Goal: Task Accomplishment & Management: Manage account settings

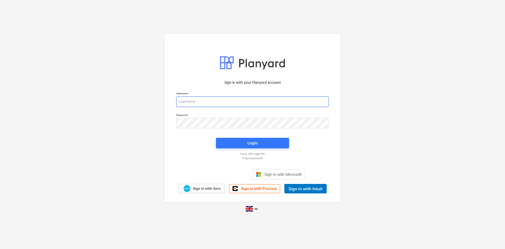
click at [201, 101] on input "email" at bounding box center [252, 101] width 153 height 11
type input "[EMAIL_ADDRESS][DOMAIN_NAME]"
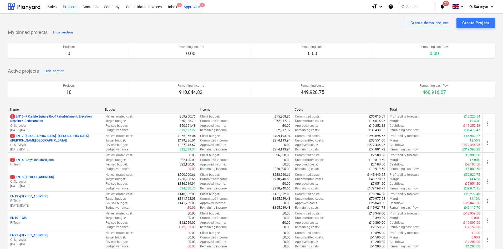
click at [189, 7] on div "Approvals 2" at bounding box center [191, 6] width 23 height 13
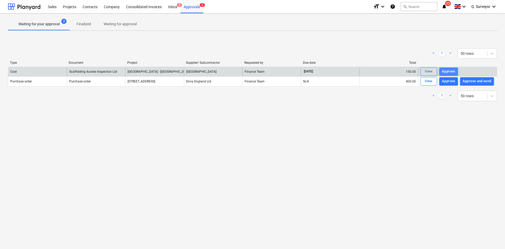
click at [447, 73] on div "Approve" at bounding box center [448, 71] width 13 height 6
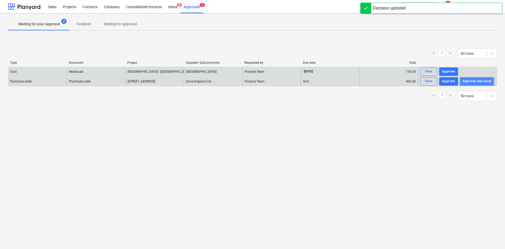
click at [478, 82] on div "Approve and send" at bounding box center [477, 81] width 29 height 6
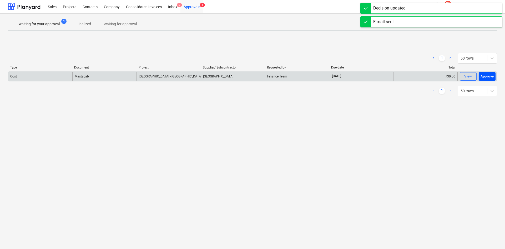
click at [491, 79] on div "Approve" at bounding box center [486, 76] width 13 height 6
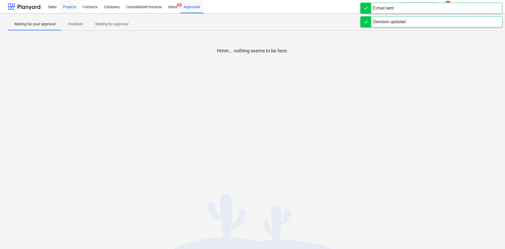
click at [75, 5] on div "Projects" at bounding box center [70, 6] width 20 height 13
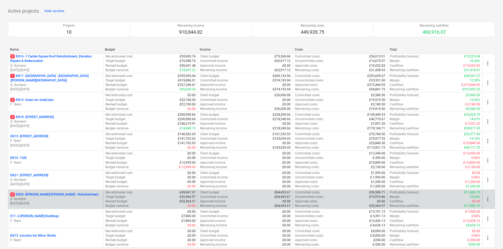
scroll to position [48, 0]
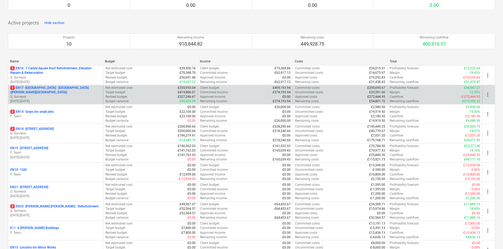
click at [64, 98] on p "Q. Surveyor" at bounding box center [55, 96] width 91 height 4
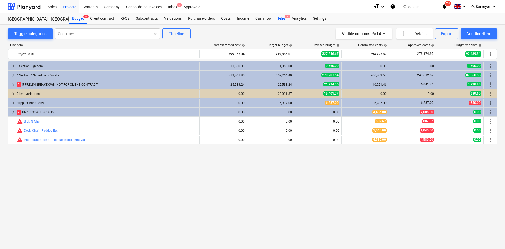
click at [281, 18] on div "Files 1" at bounding box center [282, 18] width 14 height 11
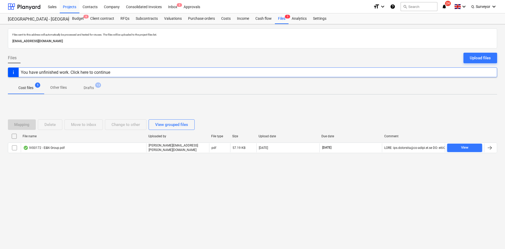
drag, startPoint x: 111, startPoint y: 41, endPoint x: 6, endPoint y: 39, distance: 104.4
click at [6, 39] on div "Files sent to this address will automatically be processed and tested for virus…" at bounding box center [252, 136] width 505 height 224
copy p "[EMAIL_ADDRESS][DOMAIN_NAME]"
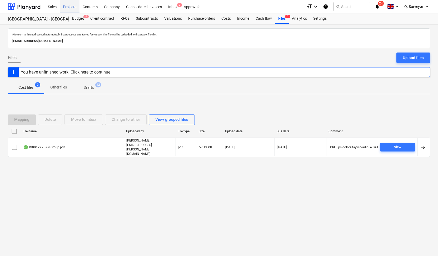
click at [75, 7] on div "Projects" at bounding box center [70, 6] width 20 height 13
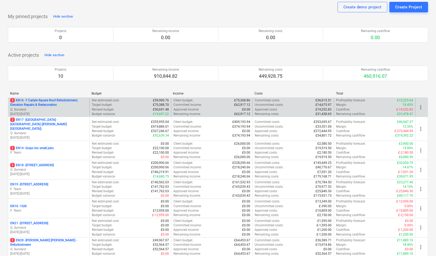
scroll to position [26, 0]
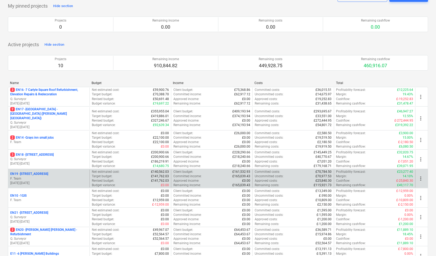
click at [62, 172] on div "EN19 - [STREET_ADDRESS]" at bounding box center [48, 174] width 77 height 4
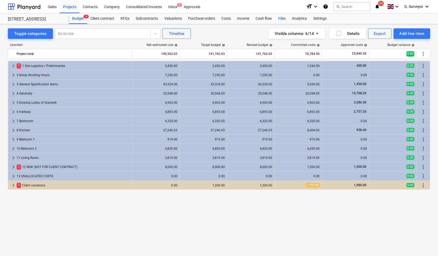
click at [277, 18] on div "Files" at bounding box center [282, 18] width 14 height 11
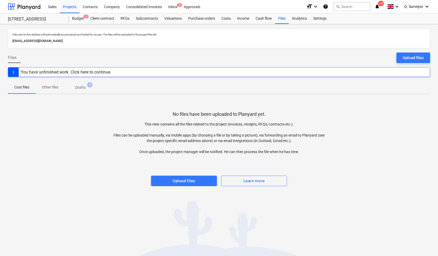
drag, startPoint x: 113, startPoint y: 40, endPoint x: 13, endPoint y: 40, distance: 99.9
click at [13, 40] on p "[EMAIL_ADDRESS][DOMAIN_NAME]" at bounding box center [218, 41] width 413 height 6
click at [113, 38] on p "[EMAIL_ADDRESS][DOMAIN_NAME]" at bounding box center [218, 41] width 413 height 6
drag, startPoint x: 110, startPoint y: 41, endPoint x: 5, endPoint y: 41, distance: 104.9
click at [5, 41] on div "Files sent to this address will automatically be processed and tested for virus…" at bounding box center [219, 140] width 438 height 232
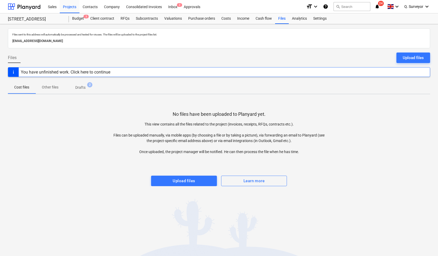
copy p "[EMAIL_ADDRESS][DOMAIN_NAME]"
